Goal: Task Accomplishment & Management: Manage account settings

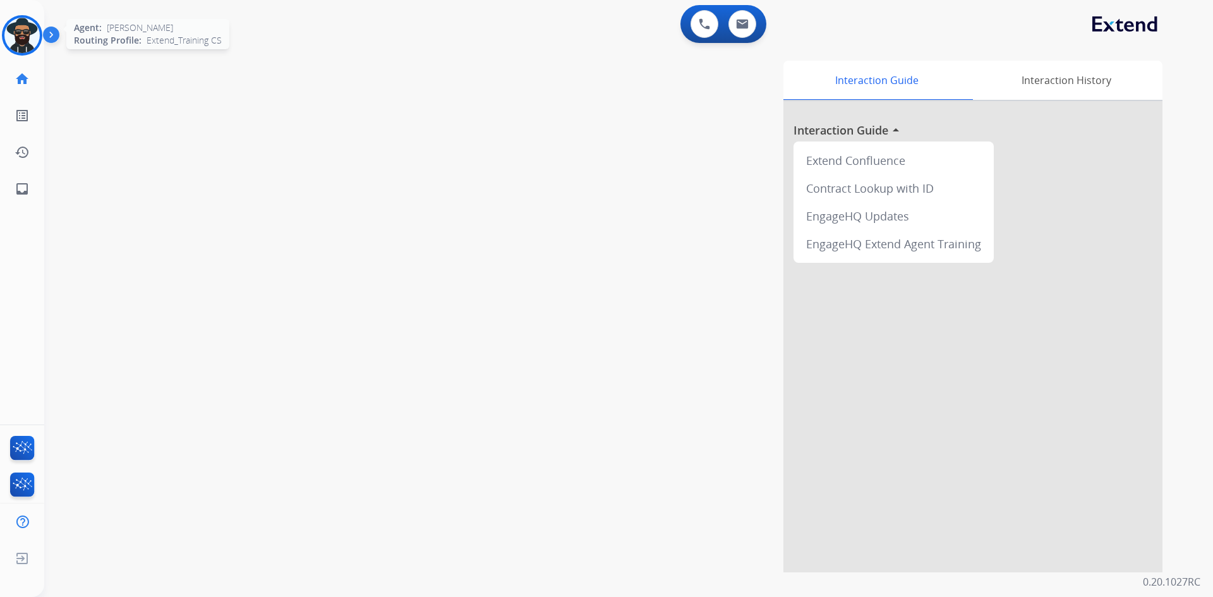
click at [23, 30] on img at bounding box center [21, 35] width 35 height 35
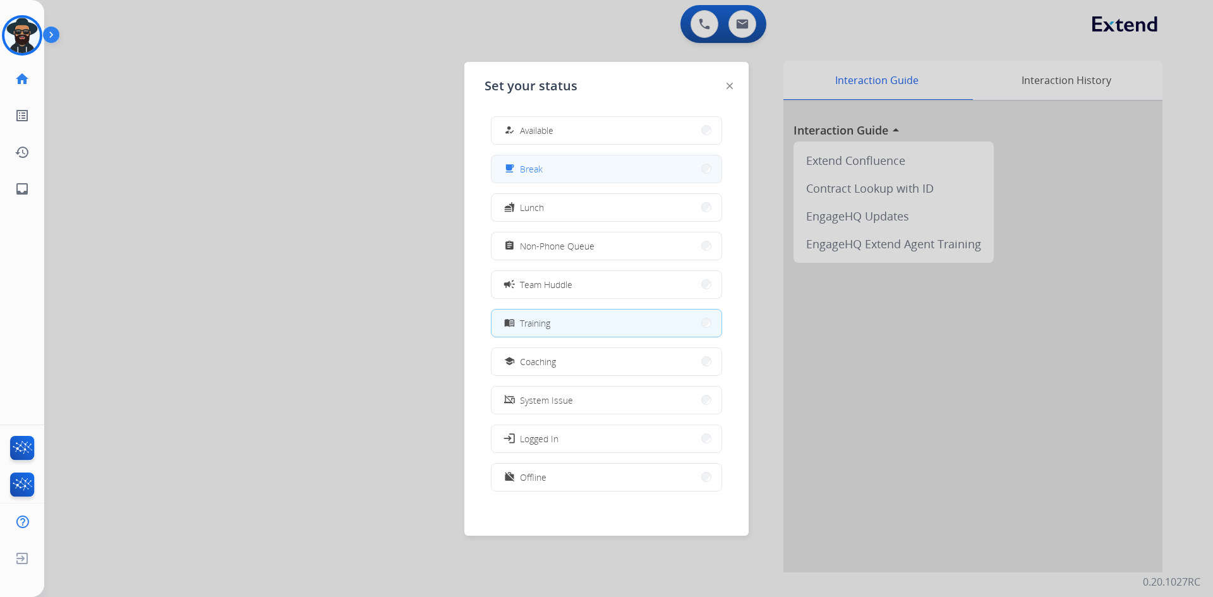
click at [536, 167] on span "Break" at bounding box center [531, 168] width 23 height 13
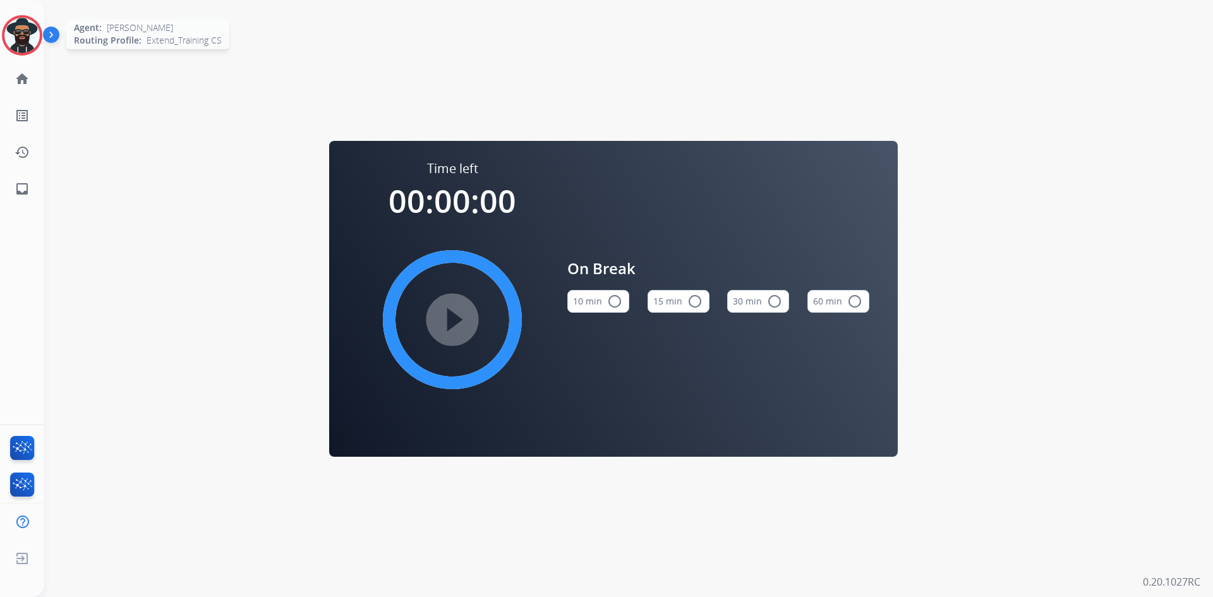
click at [25, 34] on img at bounding box center [21, 35] width 35 height 35
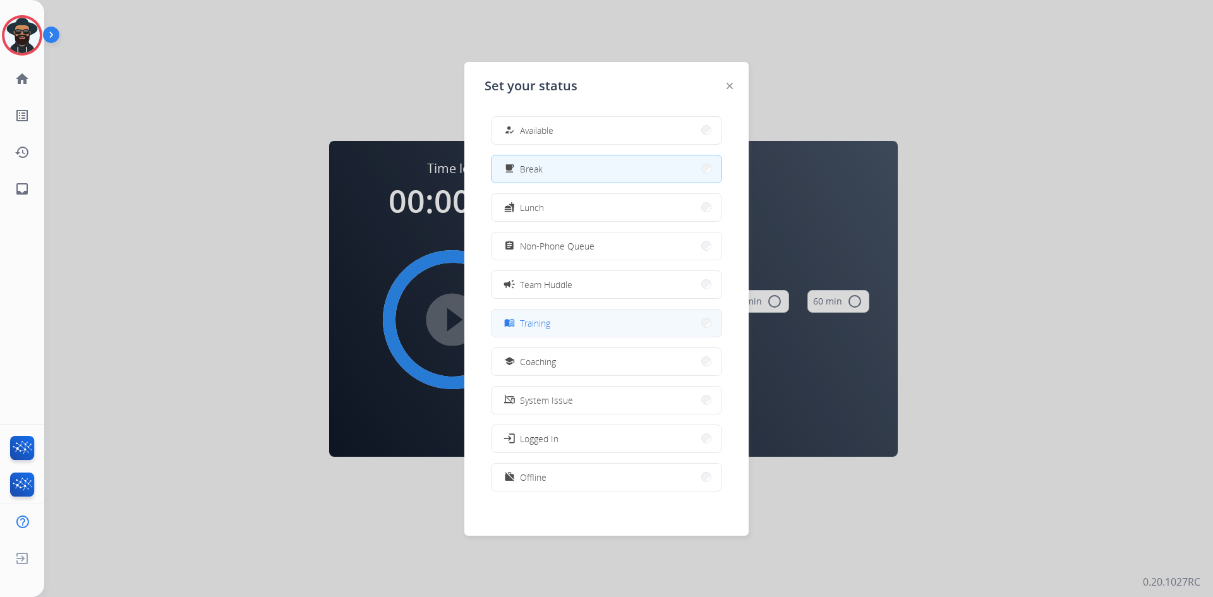
click at [545, 320] on span "Training" at bounding box center [535, 323] width 30 height 13
